Goal: Information Seeking & Learning: Learn about a topic

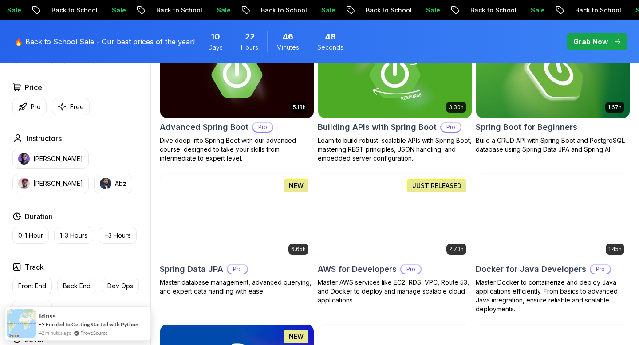
scroll to position [301, 0]
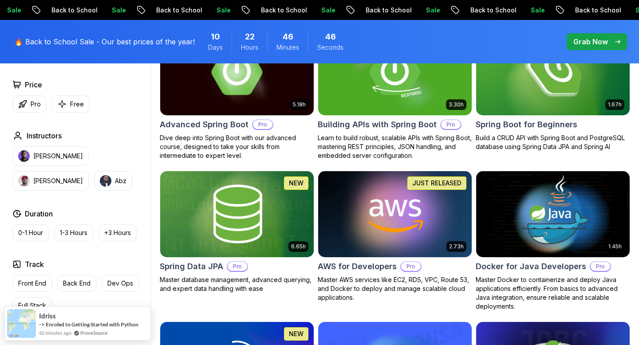
click at [437, 193] on img at bounding box center [394, 214] width 161 height 90
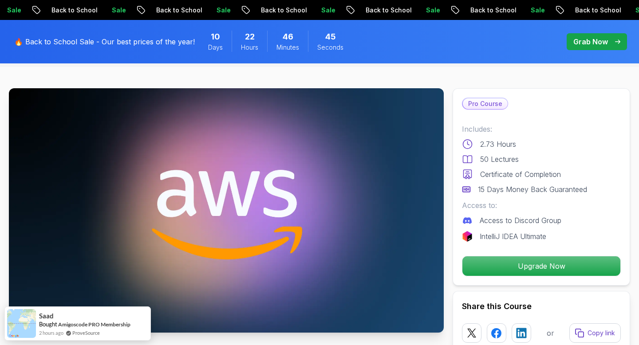
scroll to position [36, 0]
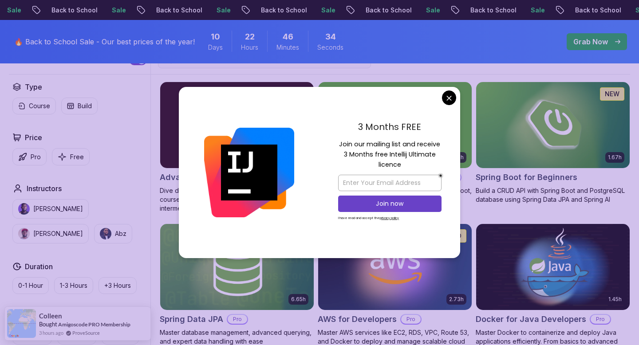
scroll to position [237, 0]
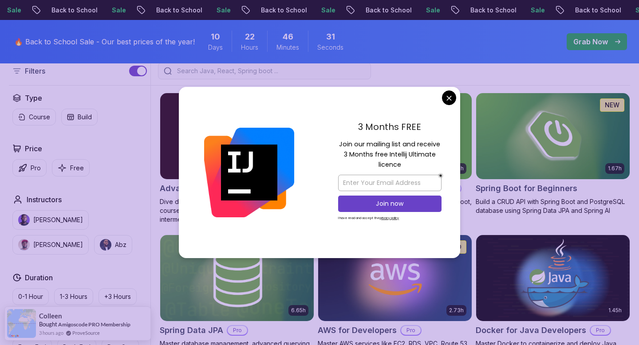
drag, startPoint x: 337, startPoint y: 141, endPoint x: 425, endPoint y: 165, distance: 91.0
click at [426, 165] on div "3 Months FREE Join our mailing list and receive 3 Months free Intellij Ultimate…" at bounding box center [390, 172] width 141 height 171
click at [425, 165] on p "Join our mailing list and receive 3 Months free Intellij Ultimate licence" at bounding box center [389, 154] width 103 height 31
click at [392, 182] on input "email" at bounding box center [389, 183] width 103 height 16
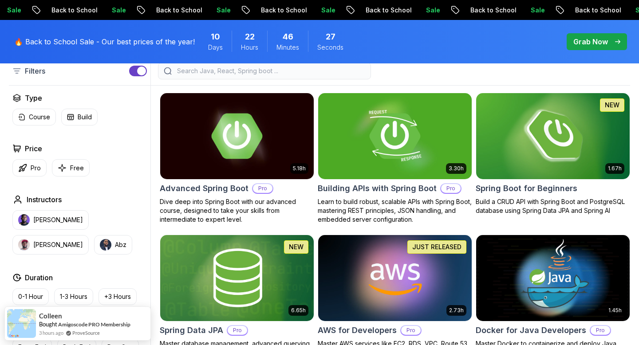
click at [546, 134] on img at bounding box center [552, 136] width 161 height 90
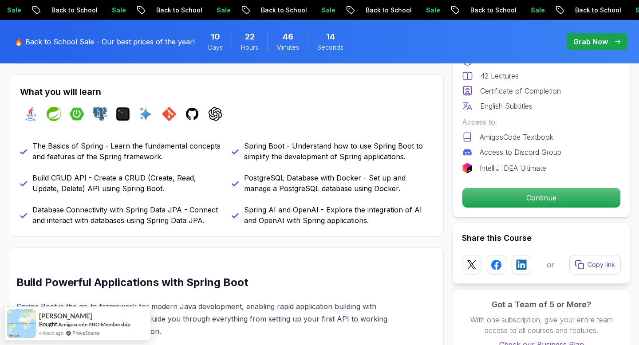
scroll to position [377, 0]
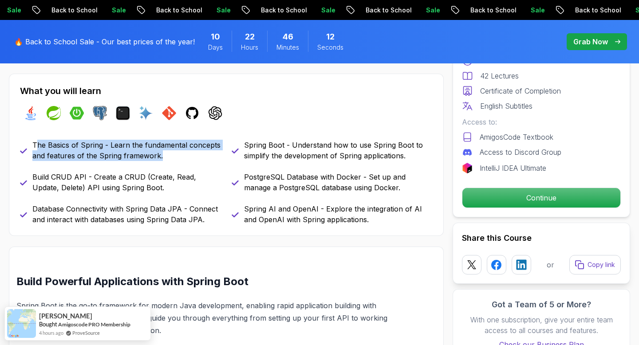
drag, startPoint x: 36, startPoint y: 143, endPoint x: 137, endPoint y: 165, distance: 103.2
click at [137, 165] on div "The Basics of Spring - Learn the fundamental concepts and features of the Sprin…" at bounding box center [226, 182] width 413 height 85
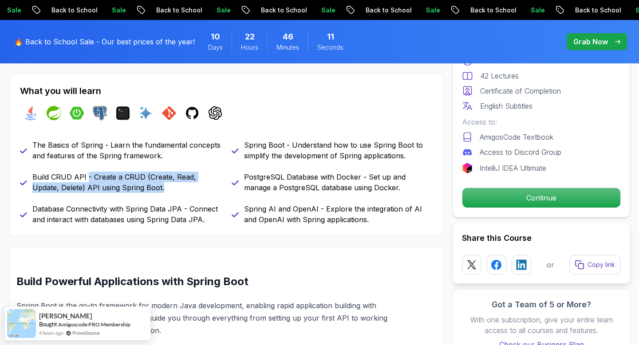
drag, startPoint x: 88, startPoint y: 174, endPoint x: 150, endPoint y: 184, distance: 62.5
click at [150, 184] on p "Build CRUD API - Create a CRUD (Create, Read, Update, Delete) API using Spring …" at bounding box center [126, 182] width 189 height 21
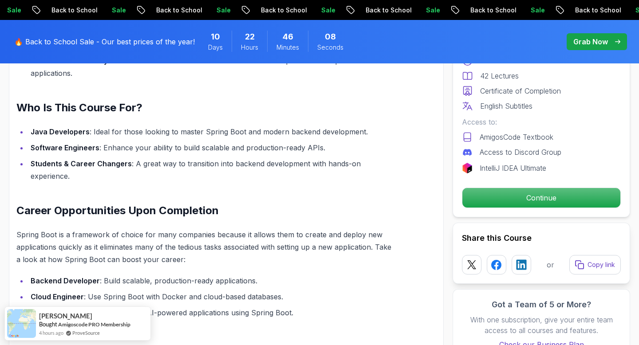
scroll to position [740, 0]
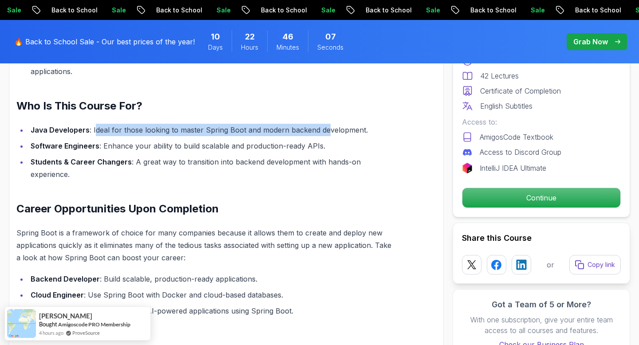
drag, startPoint x: 165, startPoint y: 113, endPoint x: 323, endPoint y: 114, distance: 158.0
click at [323, 124] on li "Java Developers : Ideal for those looking to master Spring Boot and modern back…" at bounding box center [211, 130] width 366 height 12
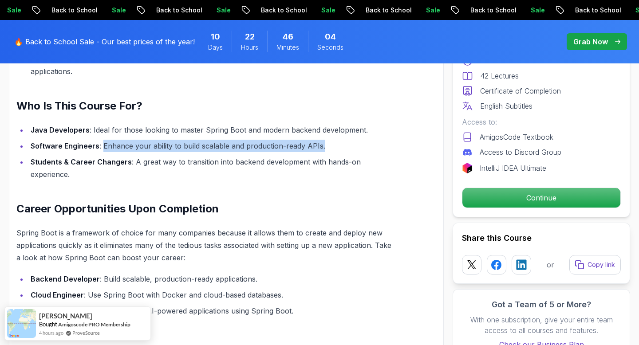
drag, startPoint x: 106, startPoint y: 134, endPoint x: 340, endPoint y: 134, distance: 233.5
click at [341, 140] on li "Software Engineers : Enhance your ability to build scalable and production-read…" at bounding box center [211, 146] width 366 height 12
click at [340, 140] on li "Software Engineers : Enhance your ability to build scalable and production-read…" at bounding box center [211, 146] width 366 height 12
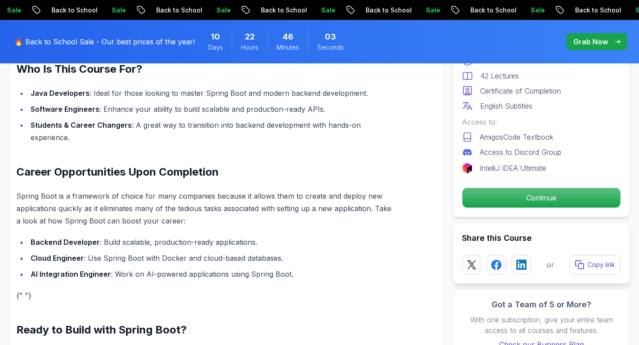
scroll to position [803, 0]
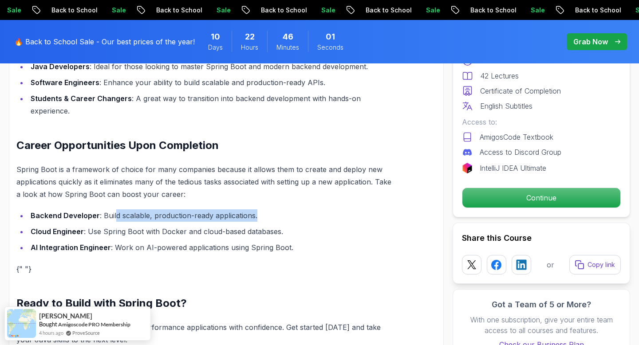
drag, startPoint x: 113, startPoint y: 199, endPoint x: 302, endPoint y: 211, distance: 190.0
click at [303, 211] on ul "Backend Developer : Build scalable, production-ready applications. Cloud Engine…" at bounding box center [205, 232] width 378 height 44
click at [302, 211] on ul "Backend Developer : Build scalable, production-ready applications. Cloud Engine…" at bounding box center [205, 232] width 378 height 44
click at [277, 226] on li "Cloud Engineer : Use Spring Boot with Docker and cloud-based databases." at bounding box center [211, 232] width 366 height 12
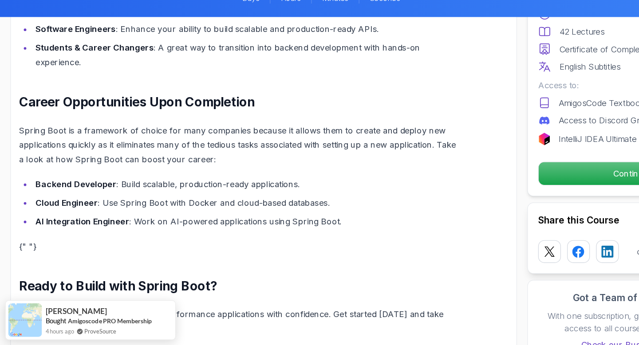
scroll to position [812, 0]
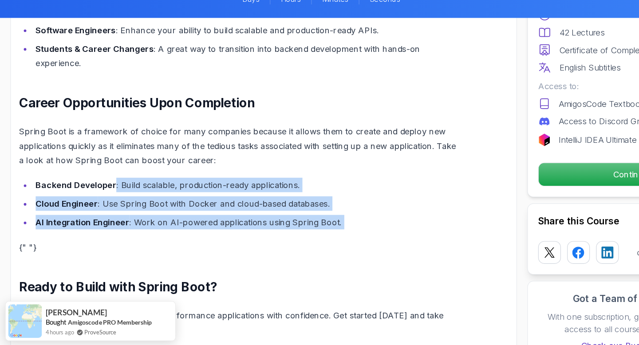
drag, startPoint x: 98, startPoint y: 196, endPoint x: 288, endPoint y: 234, distance: 193.9
click at [288, 234] on div "Build Powerful Applications with Spring Boot Spring Boot is the go-to framework…" at bounding box center [205, 88] width 378 height 497
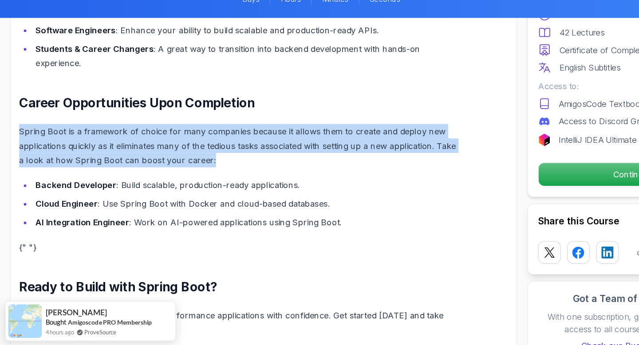
drag, startPoint x: 18, startPoint y: 145, endPoint x: 197, endPoint y: 177, distance: 181.7
click at [197, 177] on p "Spring Boot is a framework of choice for many companies because it allows them …" at bounding box center [205, 172] width 378 height 37
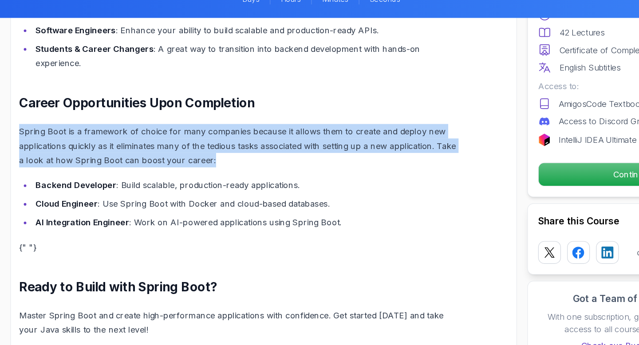
click at [197, 177] on p "Spring Boot is a framework of choice for many companies because it allows them …" at bounding box center [205, 172] width 378 height 37
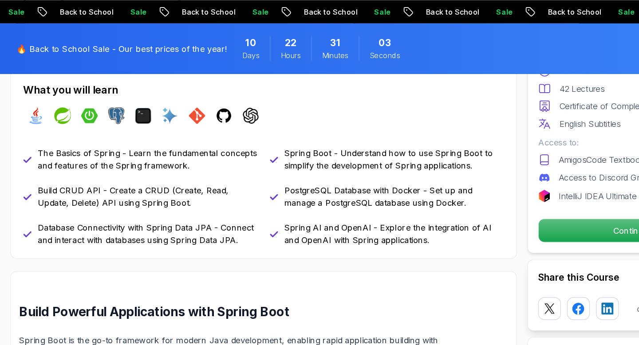
scroll to position [390, 0]
